Goal: Transaction & Acquisition: Register for event/course

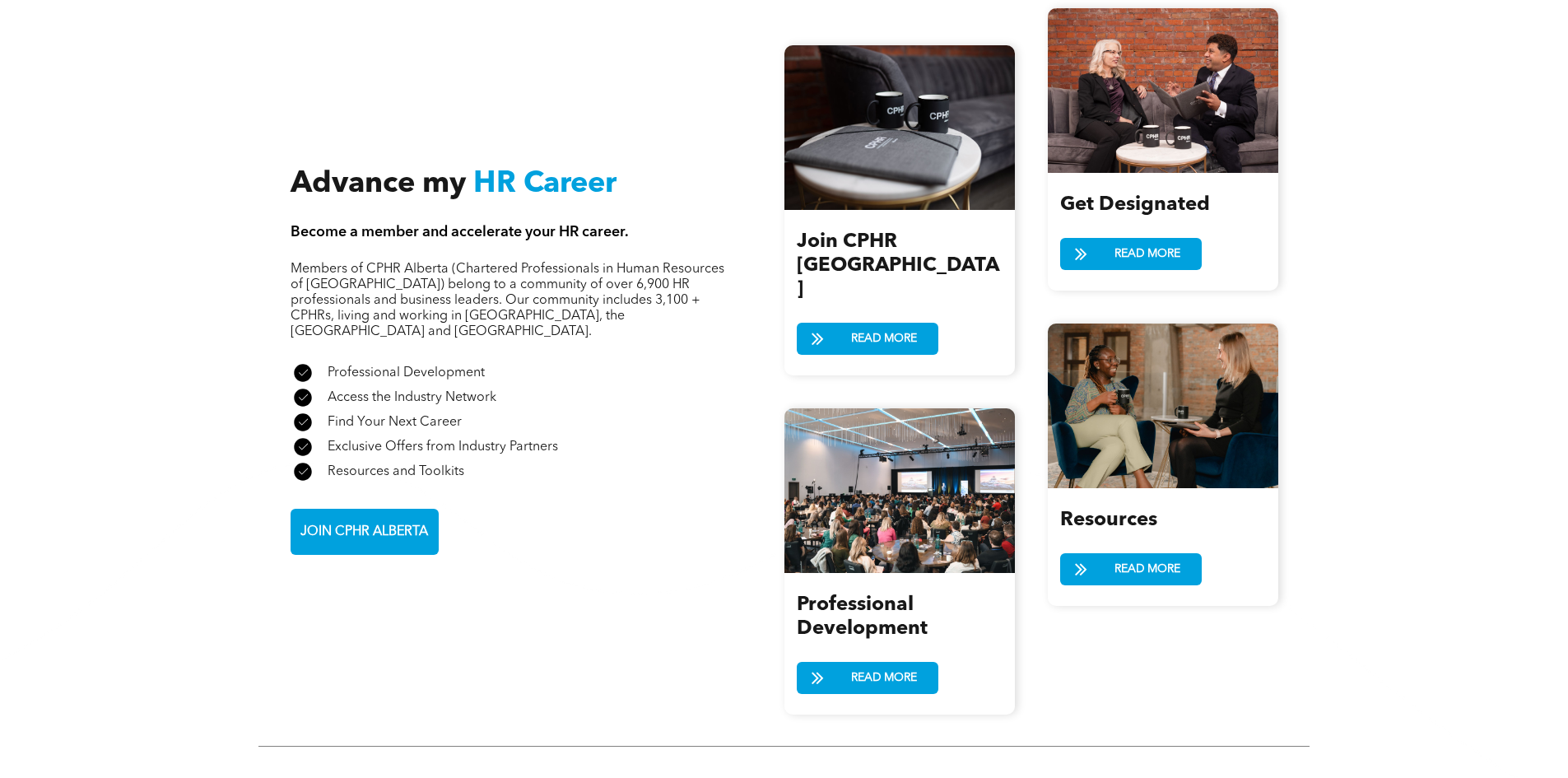
scroll to position [1977, 0]
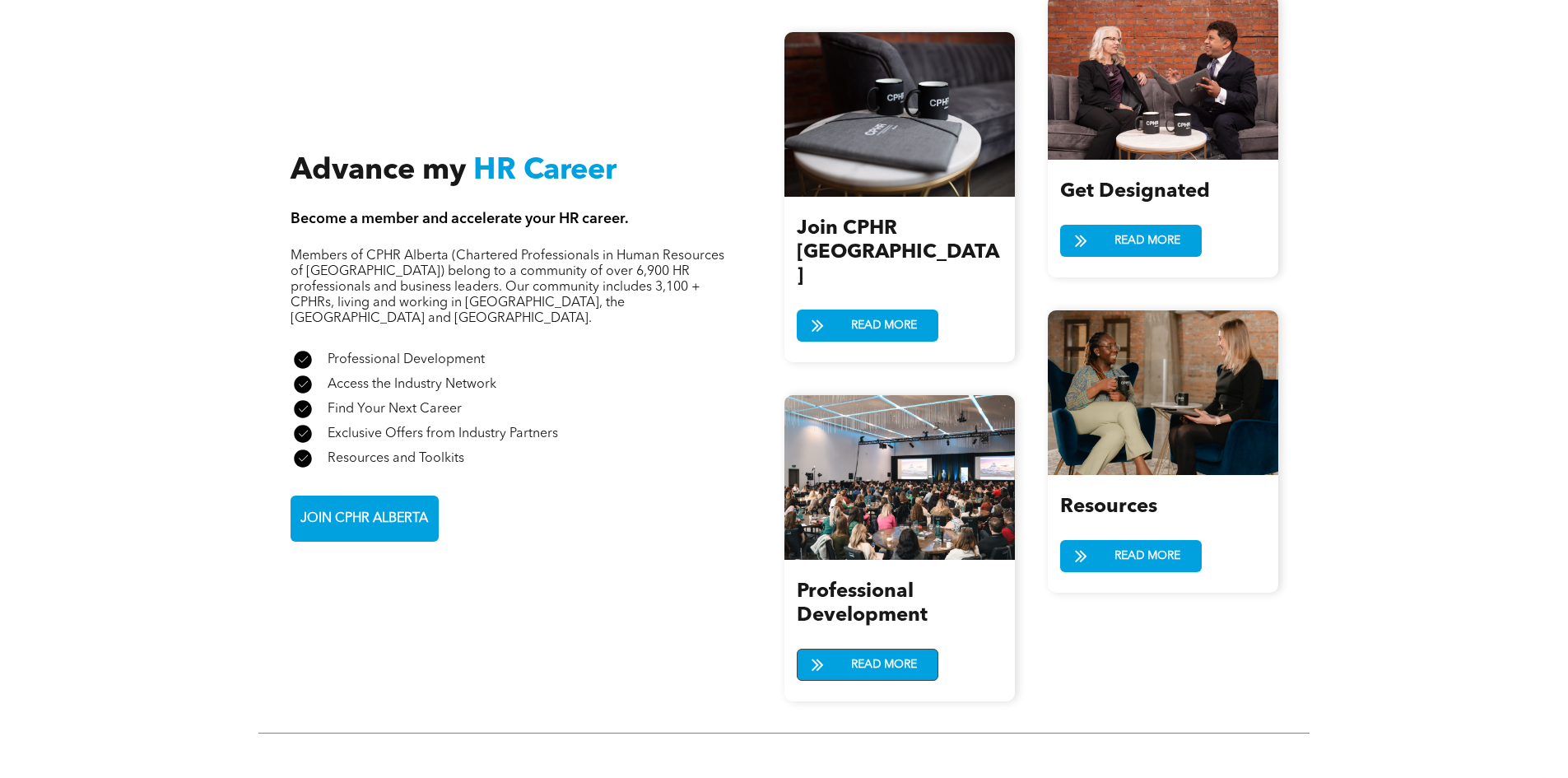
click at [886, 650] on span "READ MORE" at bounding box center [884, 666] width 77 height 31
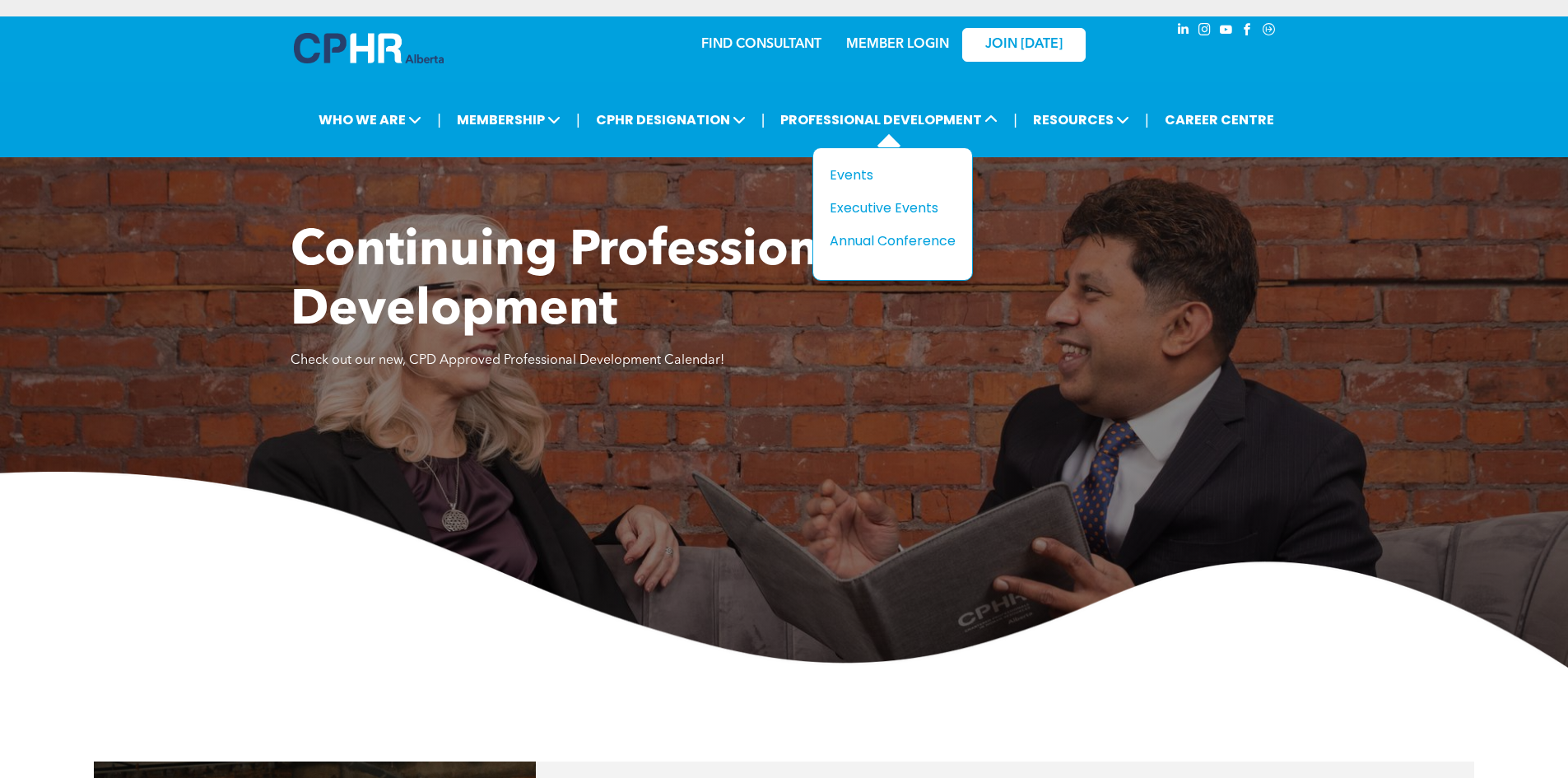
click at [842, 164] on div "Title Events Executive Events Annual Conference" at bounding box center [892, 214] width 160 height 134
click at [842, 172] on div "Events" at bounding box center [886, 175] width 114 height 21
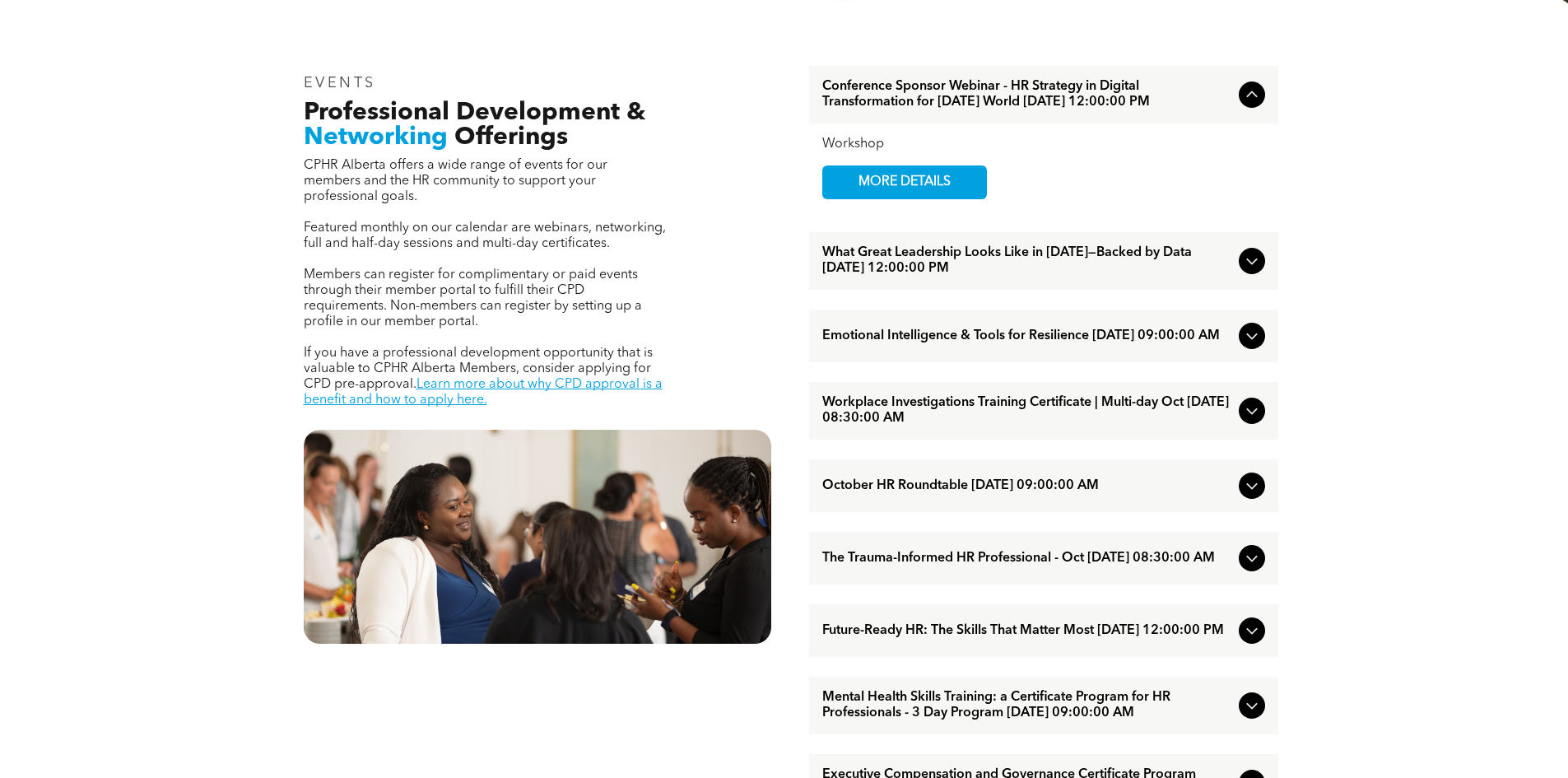
scroll to position [577, 0]
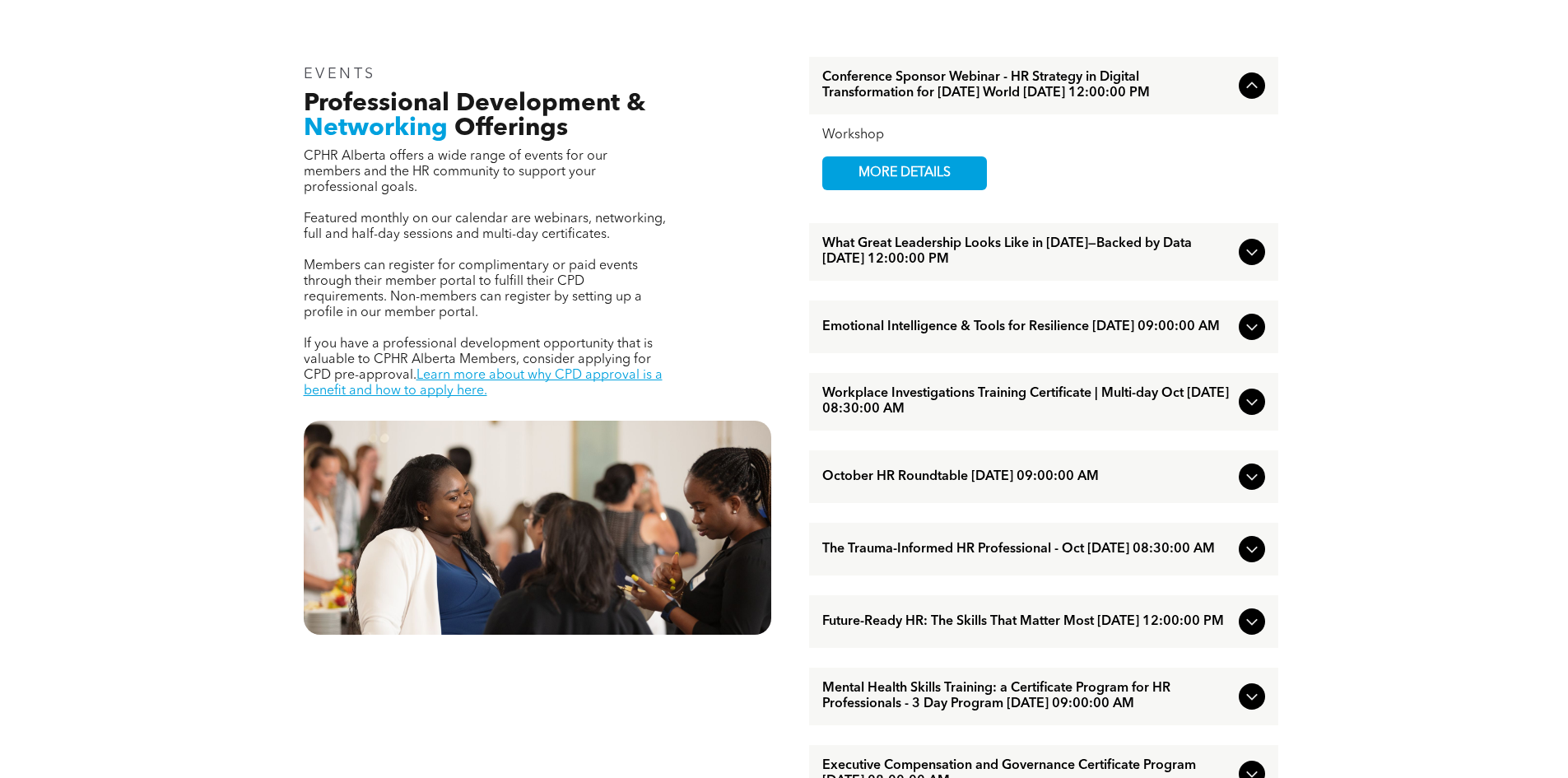
click at [1259, 337] on icon at bounding box center [1252, 326] width 20 height 20
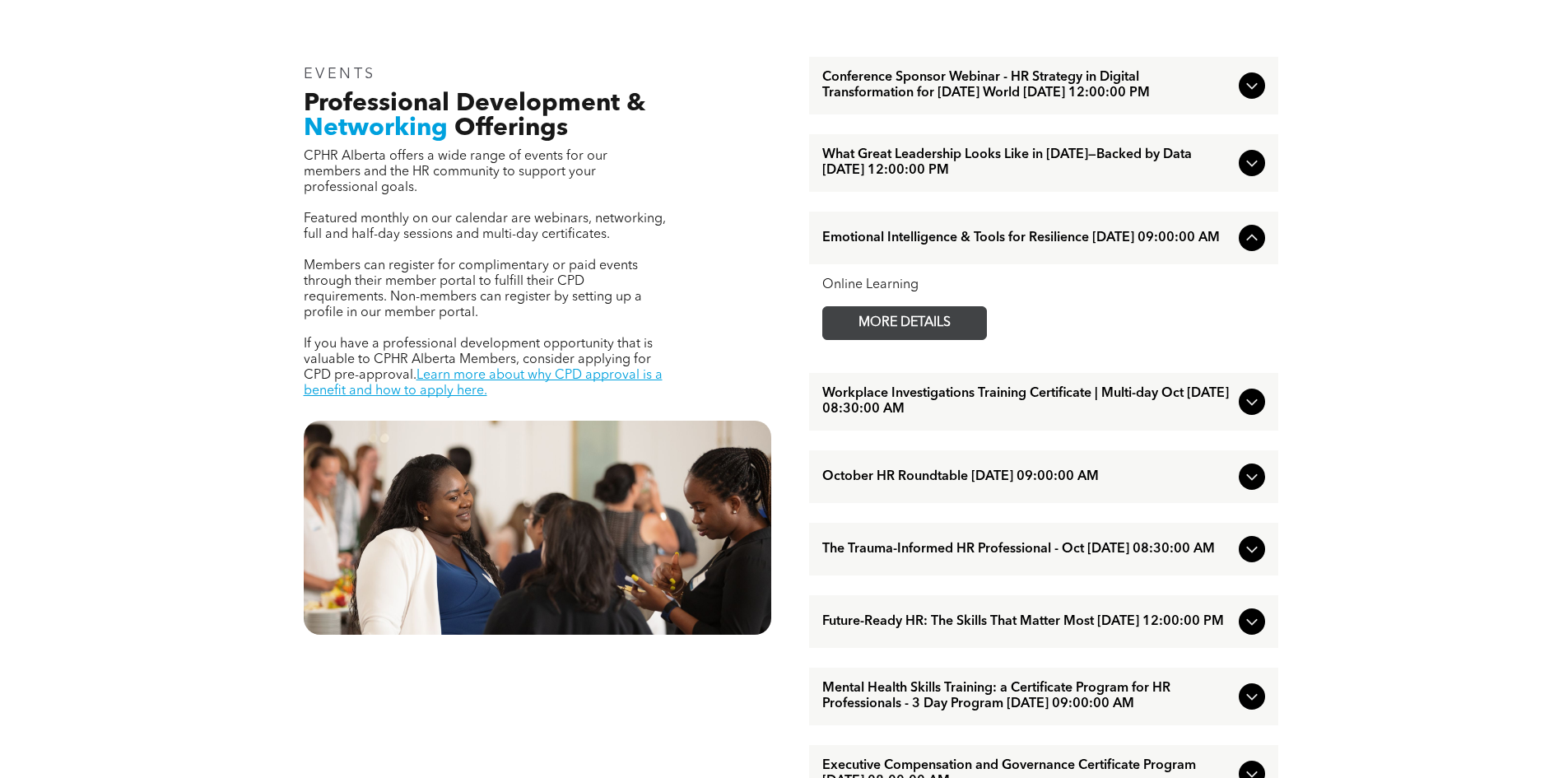
click at [917, 339] on span "MORE DETAILS" at bounding box center [905, 323] width 130 height 32
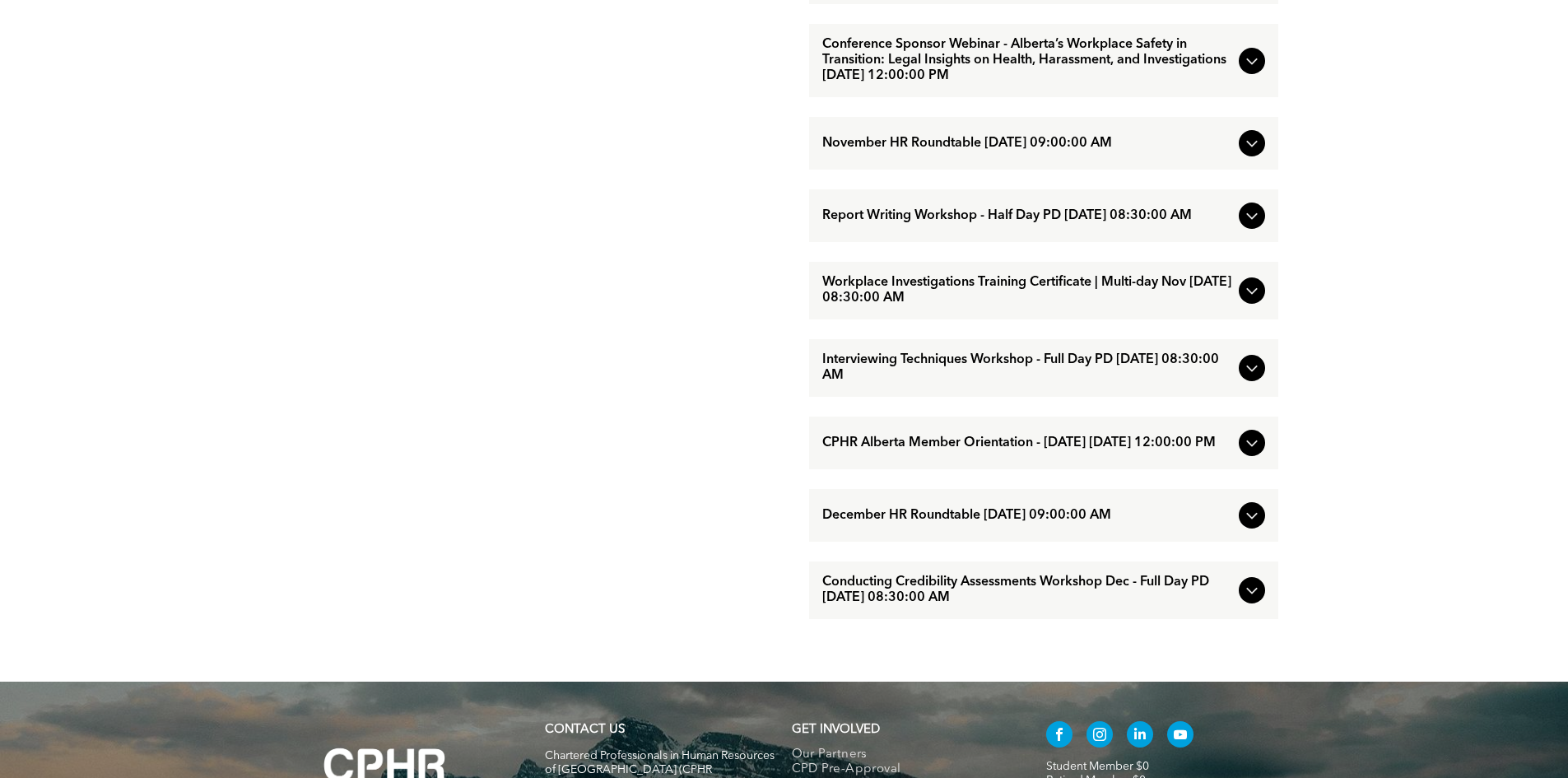
scroll to position [1482, 0]
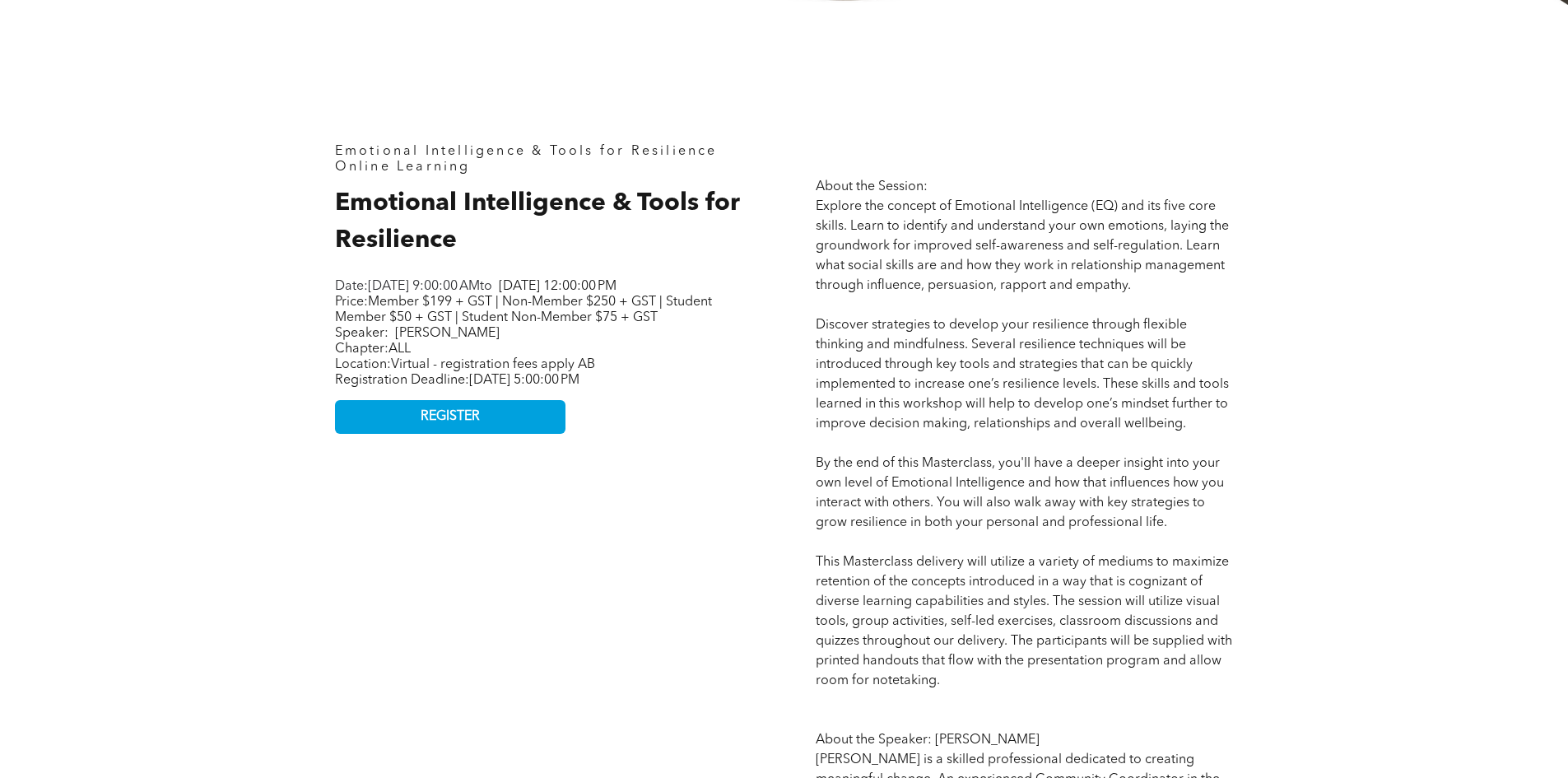
scroll to position [823, 0]
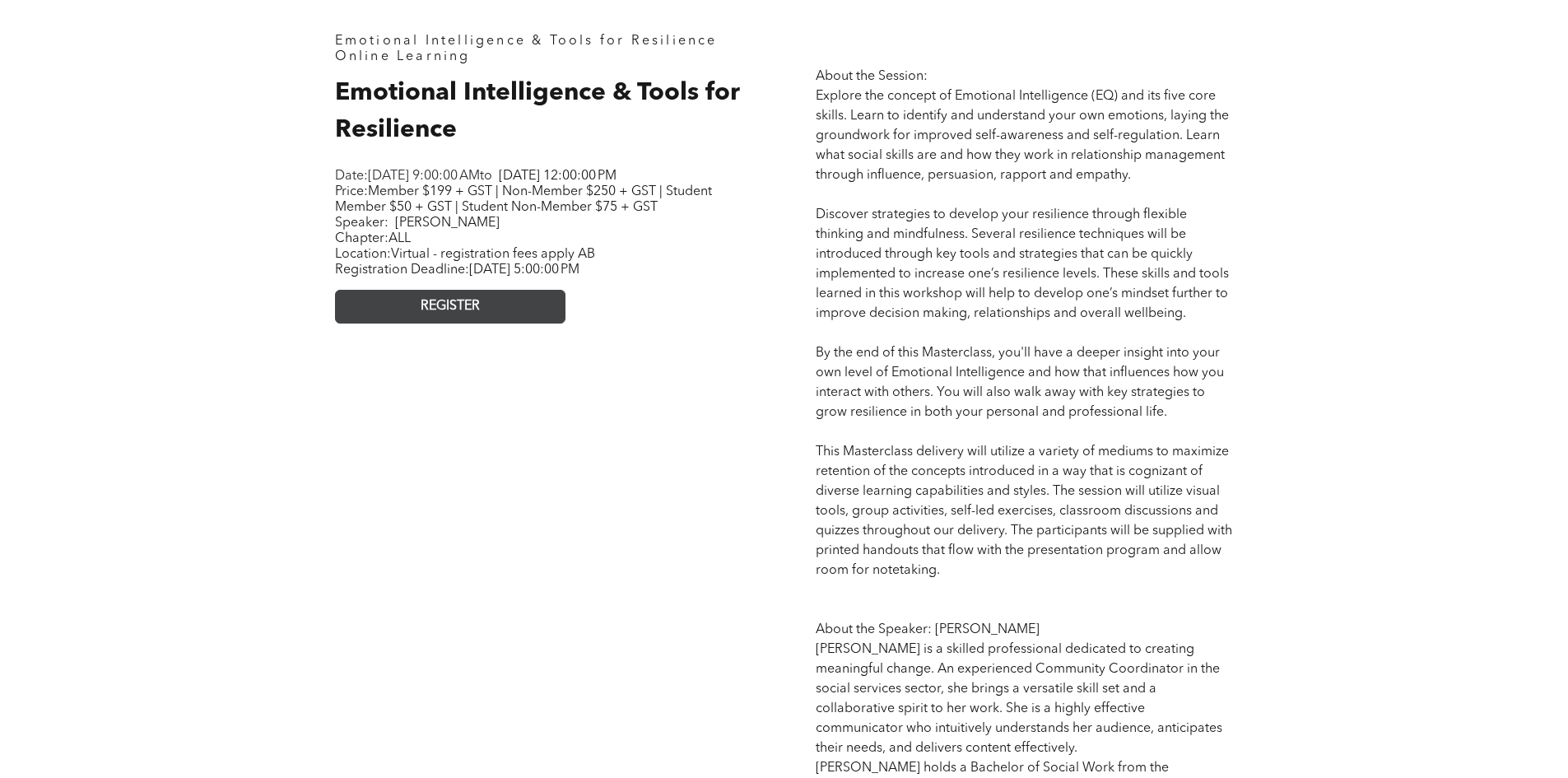
click at [416, 324] on link "REGISTER" at bounding box center [450, 306] width 230 height 33
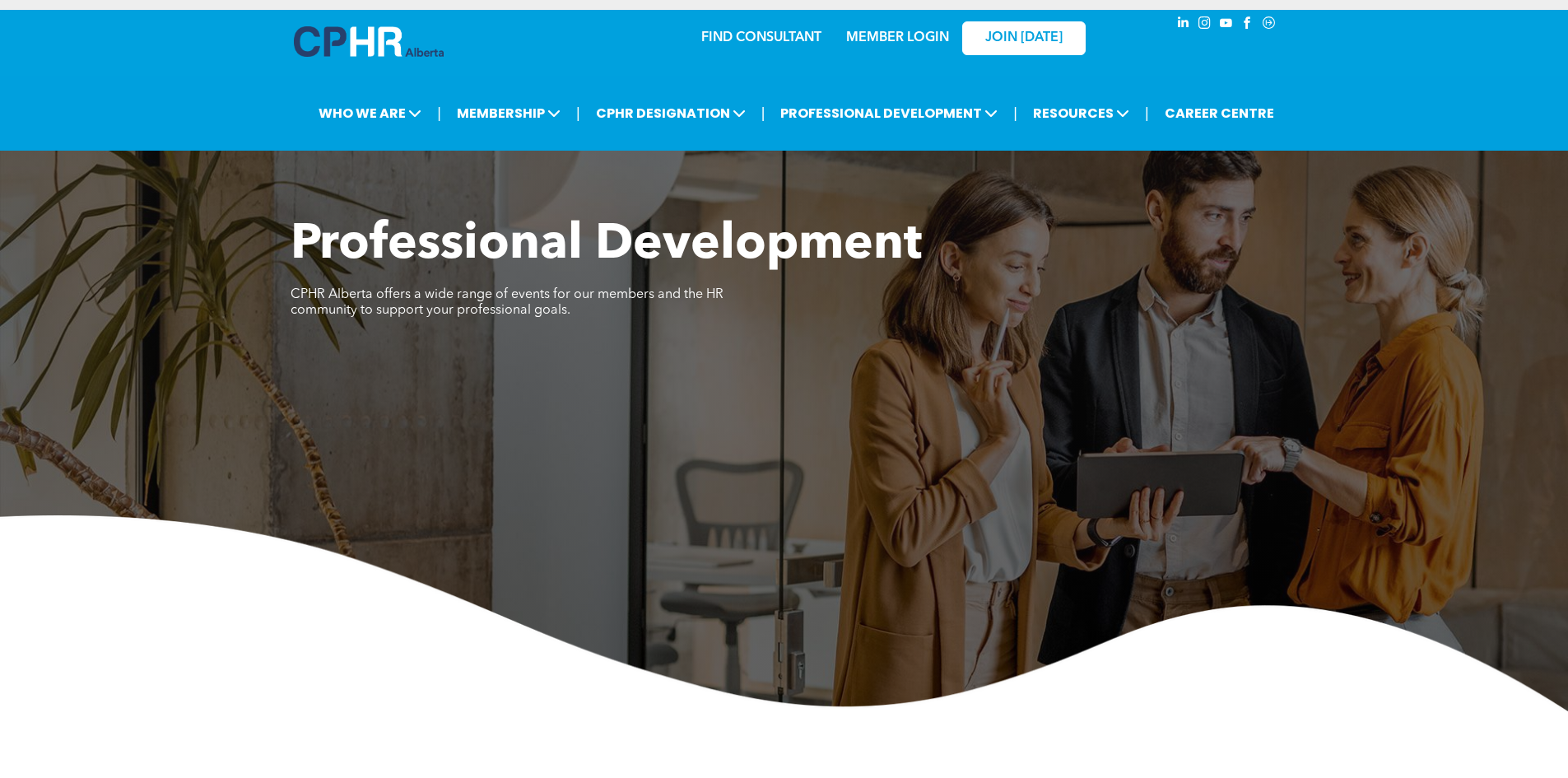
scroll to position [0, 0]
